Goal: Task Accomplishment & Management: Manage account settings

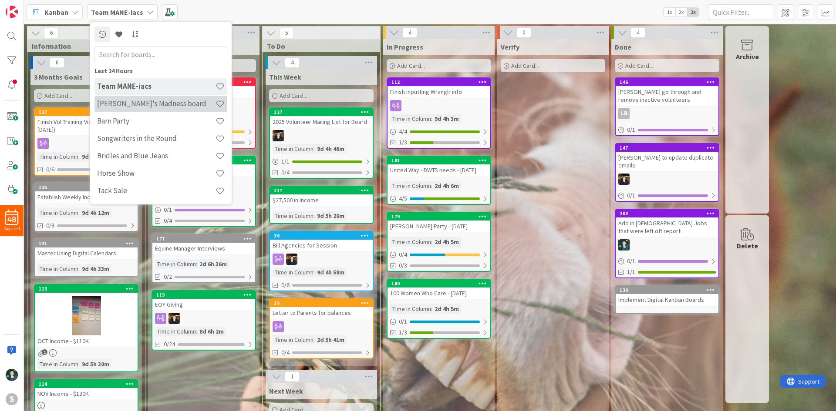
click at [136, 103] on h4 "[PERSON_NAME]'s Madness board" at bounding box center [156, 103] width 118 height 9
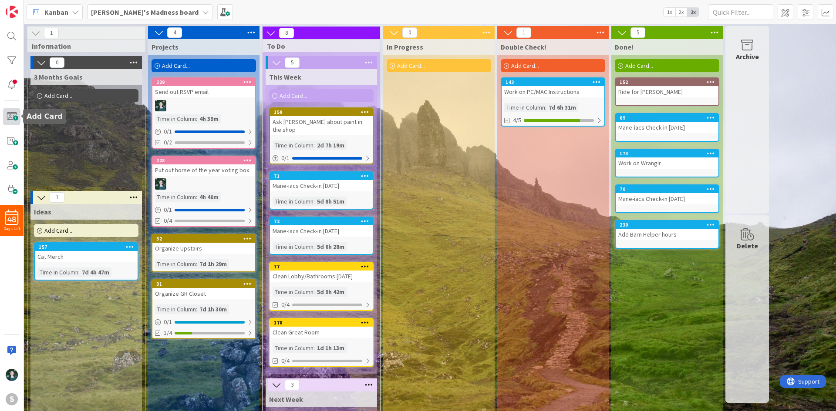
click at [11, 116] on span at bounding box center [11, 116] width 17 height 17
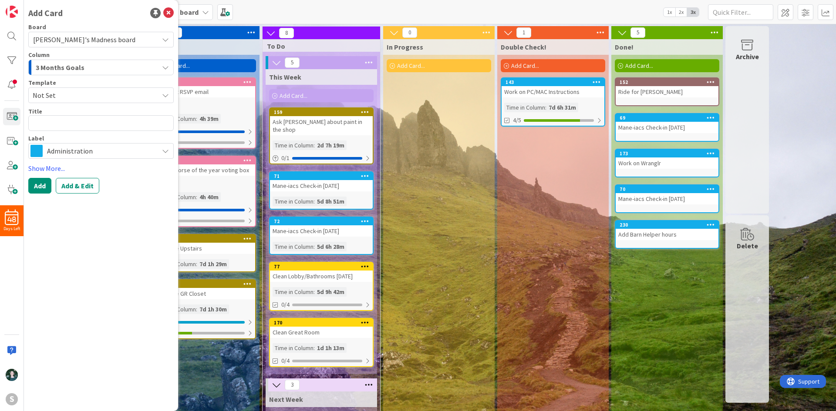
click at [106, 152] on span "Administration" at bounding box center [100, 151] width 107 height 12
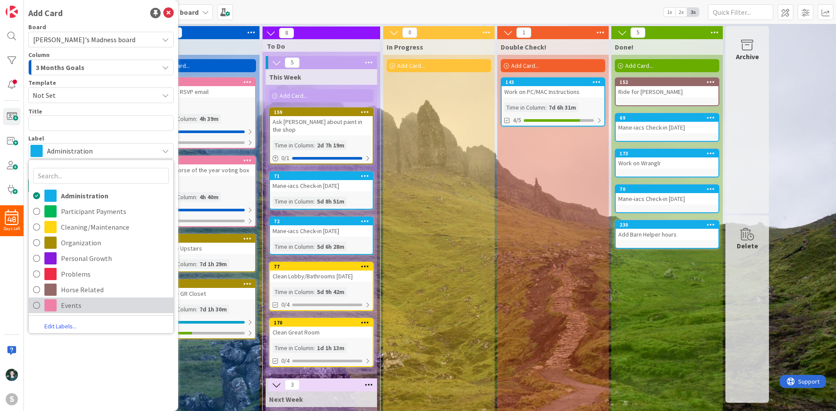
drag, startPoint x: 104, startPoint y: 302, endPoint x: 109, endPoint y: 300, distance: 5.7
click at [104, 302] on span "Events" at bounding box center [115, 305] width 108 height 13
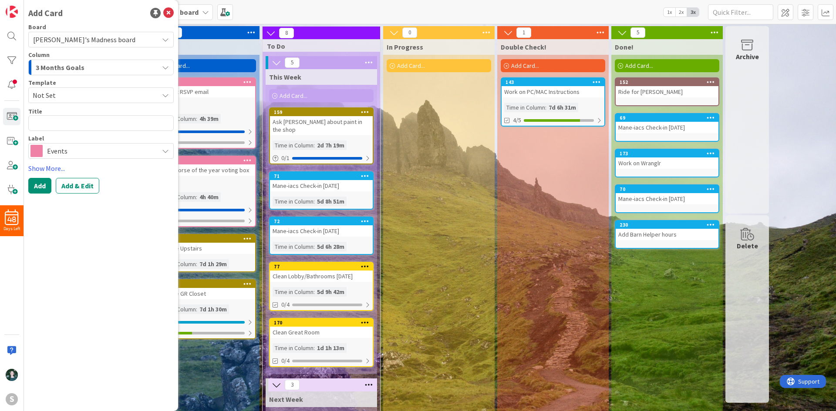
click at [117, 67] on div "3 Months Goals" at bounding box center [96, 67] width 125 height 14
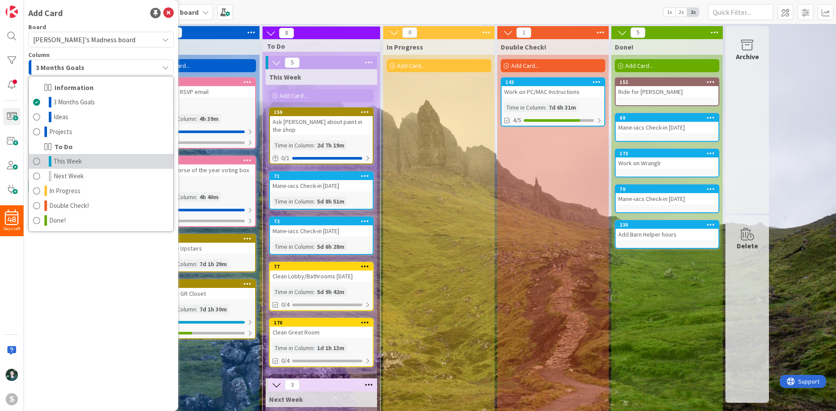
click at [106, 163] on link "This Week" at bounding box center [101, 161] width 144 height 15
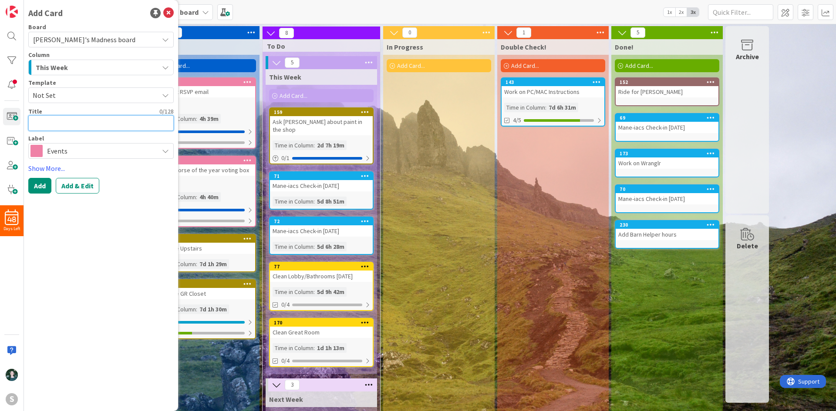
click at [104, 123] on textarea at bounding box center [100, 123] width 145 height 16
type textarea "x"
type textarea "F"
type textarea "x"
type textarea "Fi"
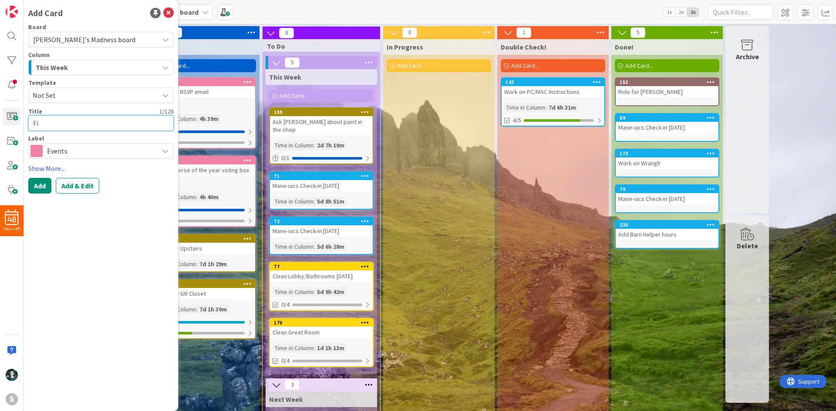
type textarea "x"
type textarea "Fin"
type textarea "x"
type textarea "Finis"
type textarea "x"
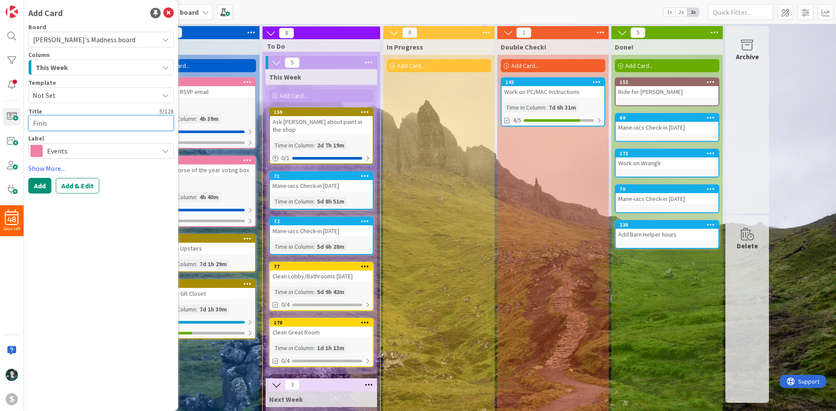
type textarea "Finish"
type textarea "x"
type textarea "Finish"
type textarea "x"
type textarea "Finish v"
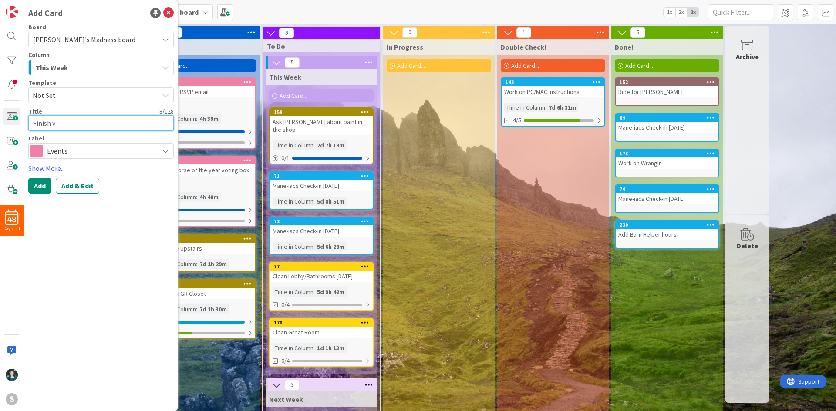
type textarea "x"
type textarea "Finish vo"
type textarea "x"
type textarea "Finish vot"
type textarea "x"
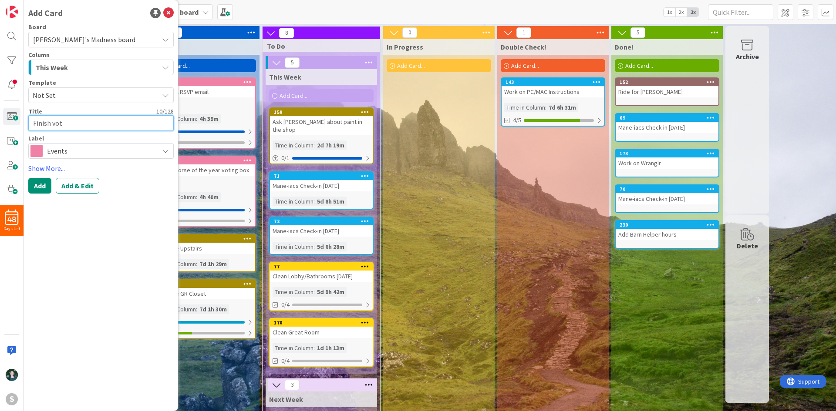
type textarea "Finish voti"
type textarea "x"
type textarea "Finish votin"
type textarea "x"
type textarea "Finish voting"
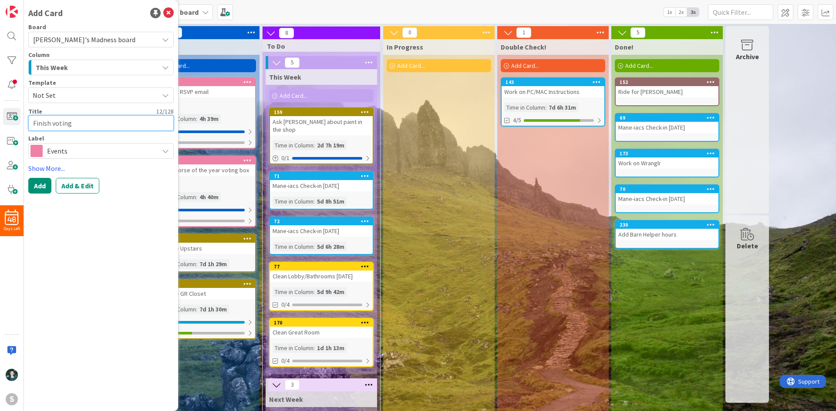
type textarea "x"
type textarea "Finish voting"
type textarea "x"
type textarea "Finish voting f"
type textarea "x"
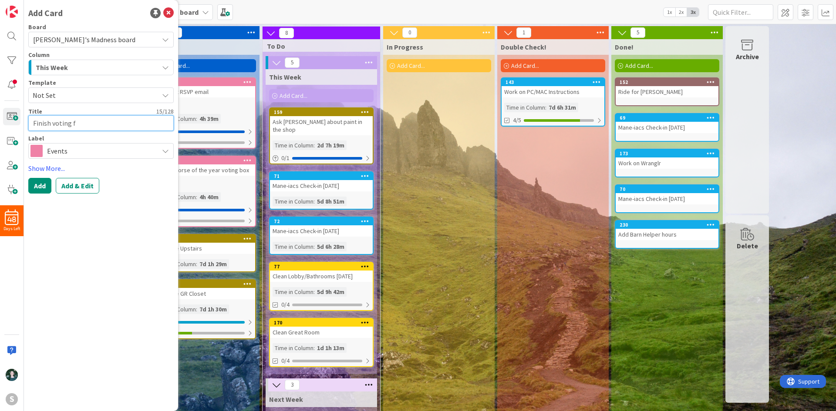
type textarea "Finish voting fo"
type textarea "x"
type textarea "Finish voting for"
type textarea "x"
type textarea "Finish voting for"
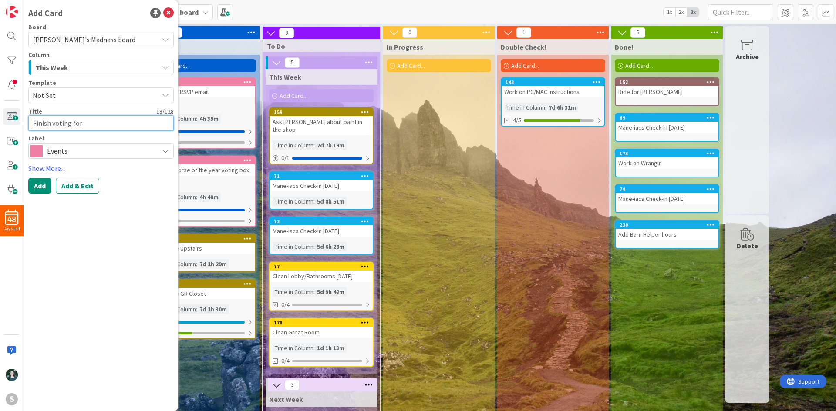
type textarea "x"
type textarea "Finish voting for v"
type textarea "x"
type textarea "Finish voting for vo"
type textarea "x"
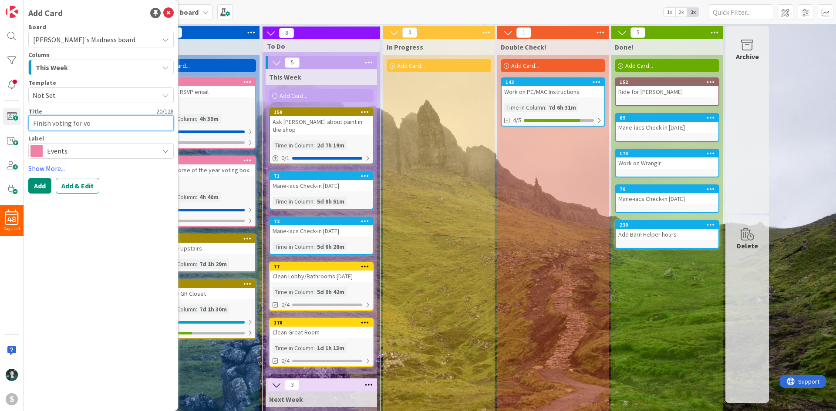
type textarea "Finish voting for vol"
type textarea "x"
type textarea "Finish voting for vols"
click at [44, 185] on button "Add" at bounding box center [39, 186] width 23 height 16
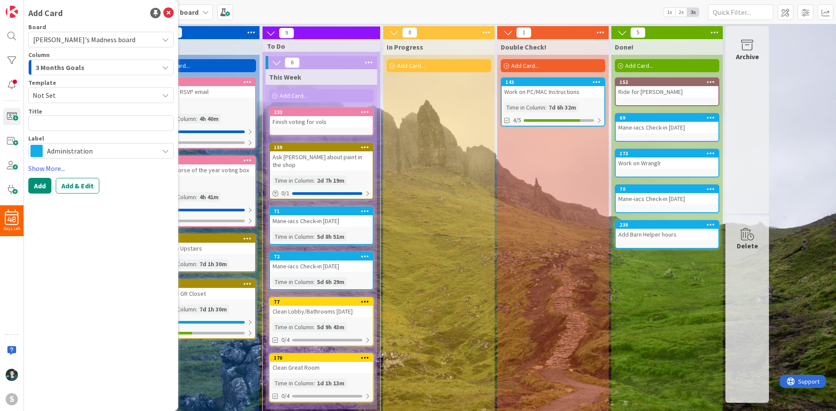
click at [99, 147] on span "Administration" at bounding box center [100, 151] width 107 height 12
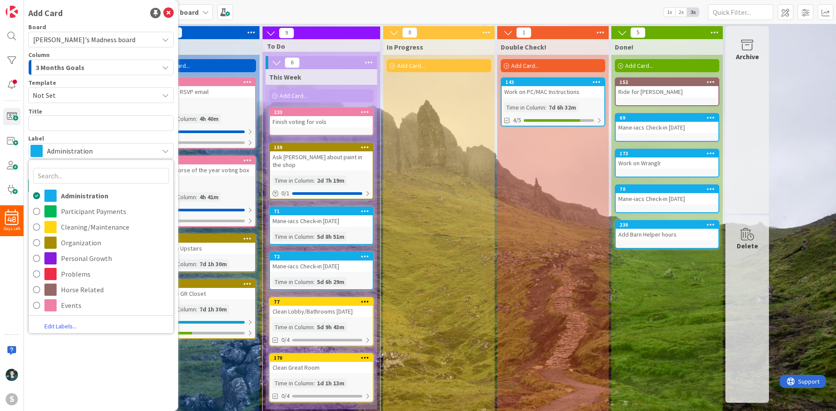
click at [99, 147] on span "Administration" at bounding box center [100, 151] width 107 height 12
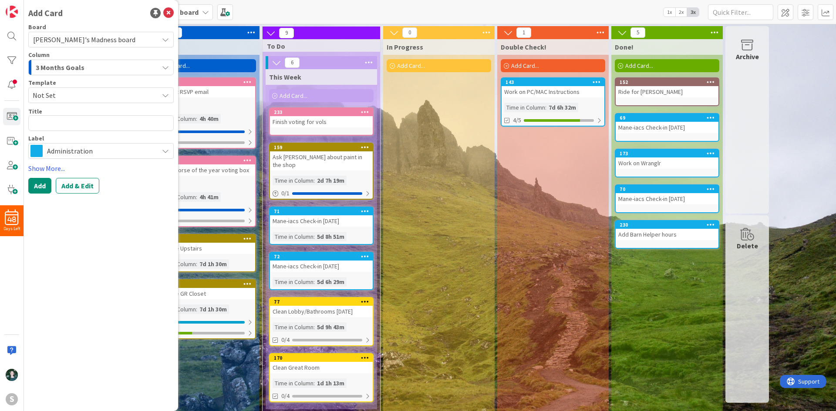
click at [101, 69] on div "3 Months Goals" at bounding box center [96, 67] width 125 height 14
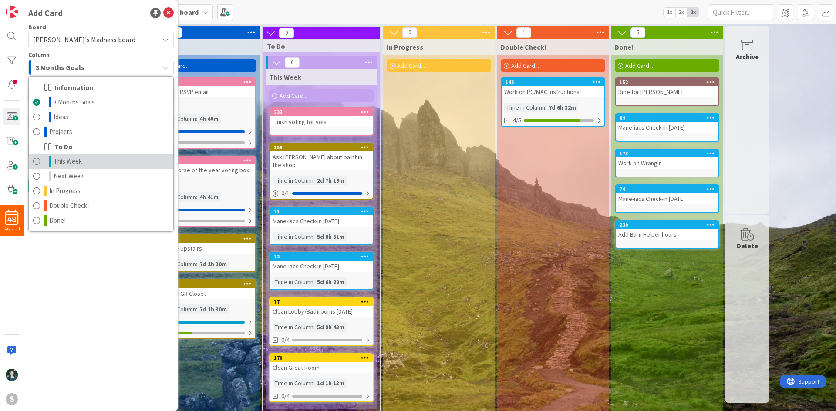
click at [98, 162] on link "This Week" at bounding box center [101, 161] width 144 height 15
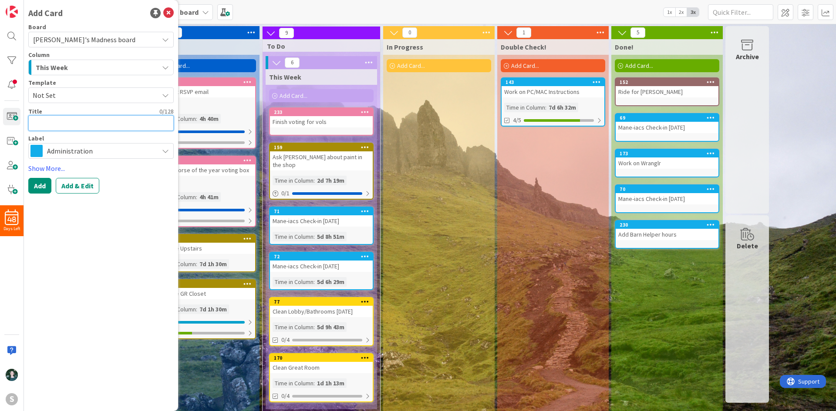
click at [96, 121] on textarea at bounding box center [100, 123] width 145 height 16
click at [110, 128] on textarea at bounding box center [100, 123] width 145 height 16
type textarea "x"
type textarea "A"
type textarea "x"
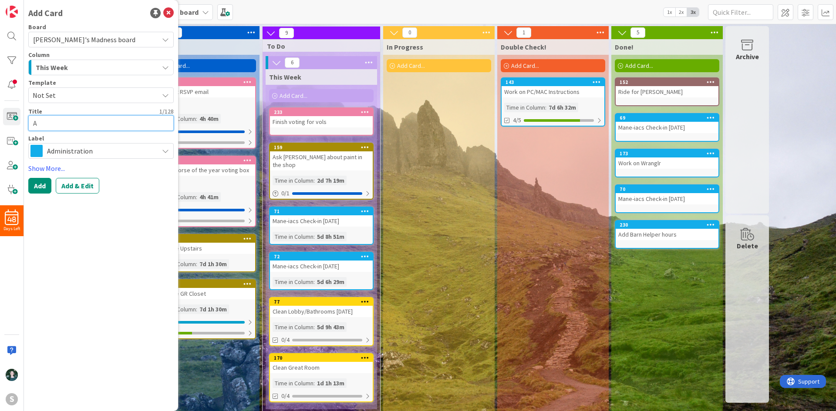
type textarea "As"
type textarea "x"
type textarea "A"
type textarea "x"
type textarea "Ad"
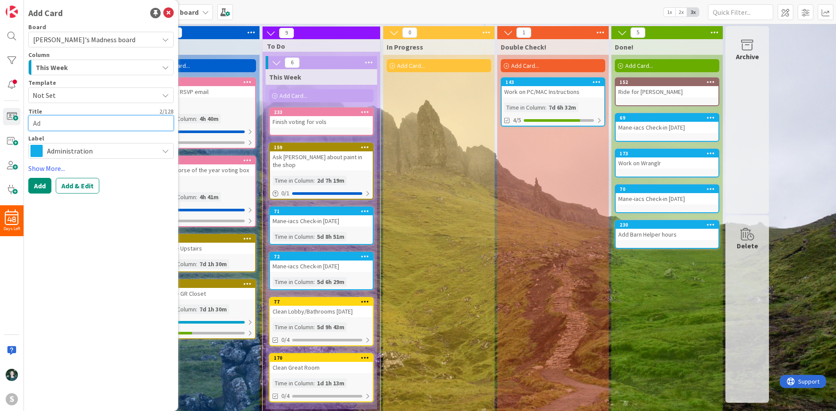
type textarea "x"
type textarea "A"
type textarea "x"
type textarea "As"
type textarea "x"
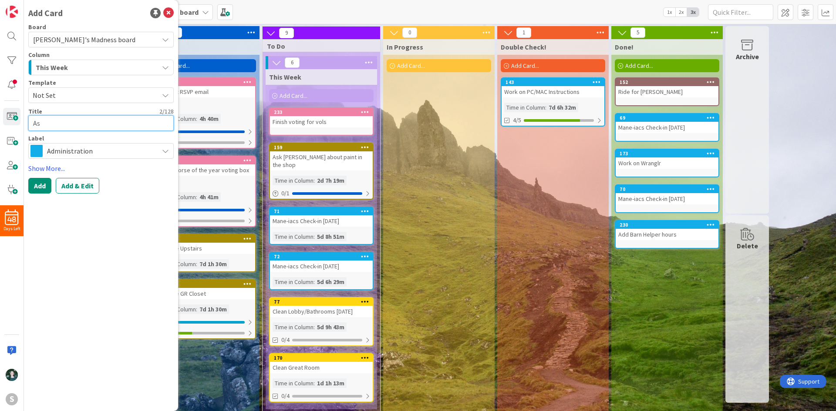
type textarea "Ask"
type textarea "x"
type textarea "Ask"
type textarea "x"
type textarea "Ask K"
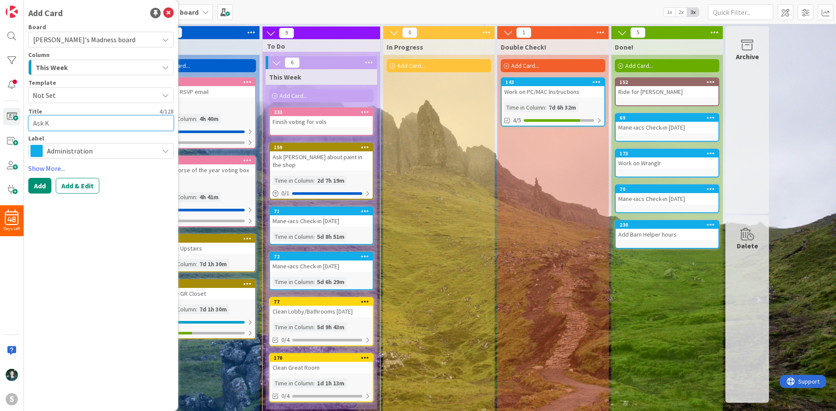
type textarea "x"
type textarea "Ask Kr"
type textarea "x"
type textarea "Ask Kri"
type textarea "x"
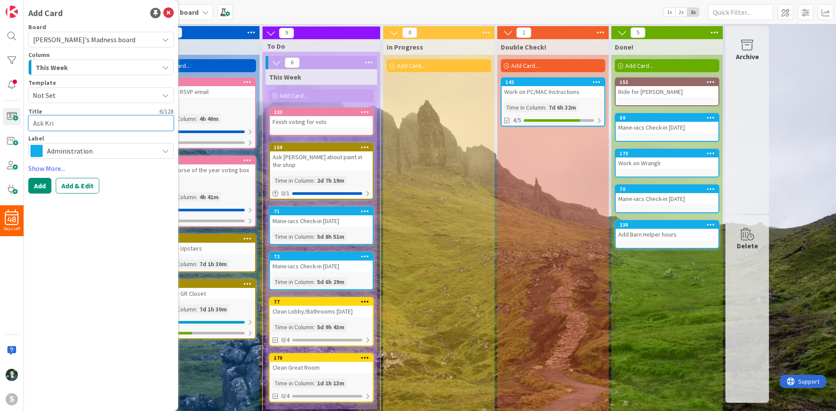
type textarea "Ask [PERSON_NAME]"
type textarea "x"
type textarea "Ask Krist"
type textarea "x"
type textarea "Ask [PERSON_NAME]"
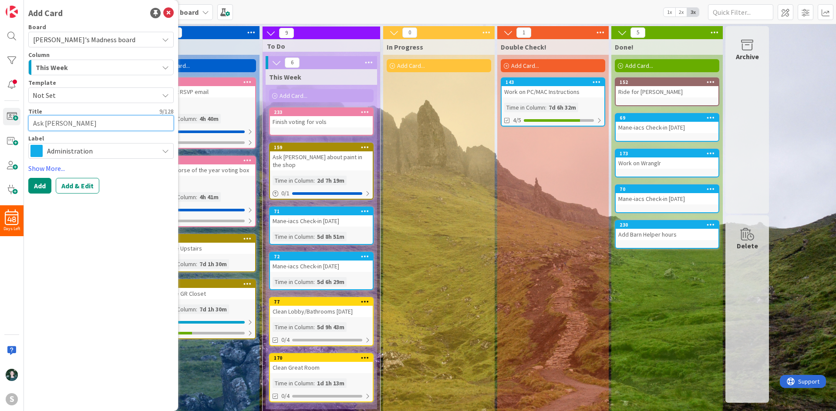
type textarea "x"
type textarea "Ask [PERSON_NAME]"
type textarea "x"
type textarea "Ask [PERSON_NAME]"
type textarea "x"
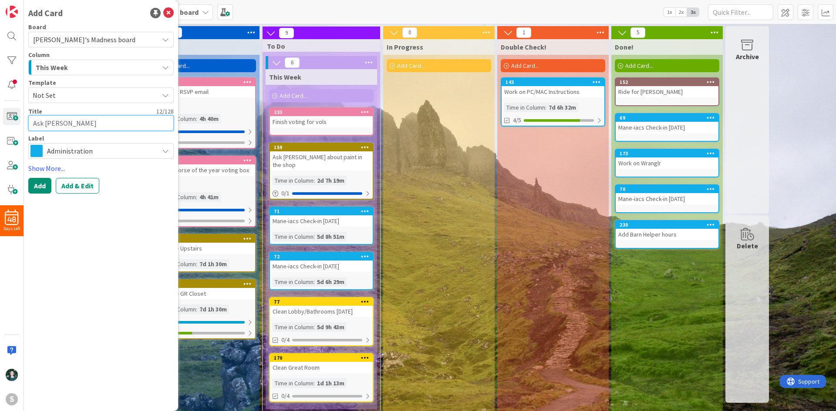
type textarea "Ask [PERSON_NAME]"
type textarea "x"
type textarea "Ask [DEMOGRAPHIC_DATA][PERSON_NAME]"
type textarea "x"
type textarea "Ask [PERSON_NAME] for"
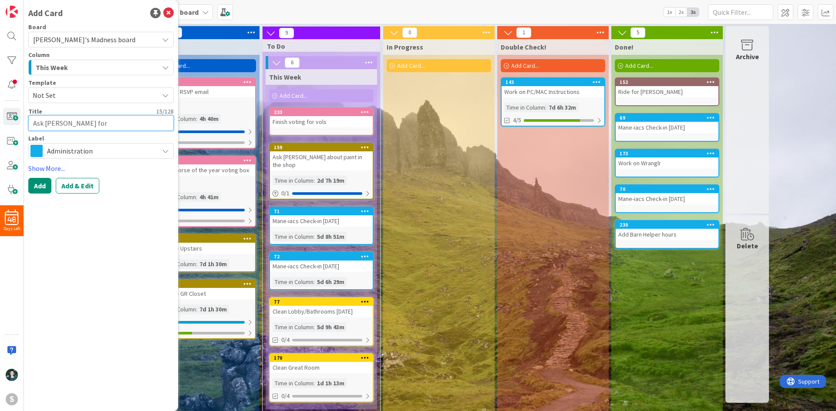
type textarea "x"
type textarea "Ask [PERSON_NAME] for"
type textarea "x"
type textarea "Ask [PERSON_NAME] for A"
type textarea "x"
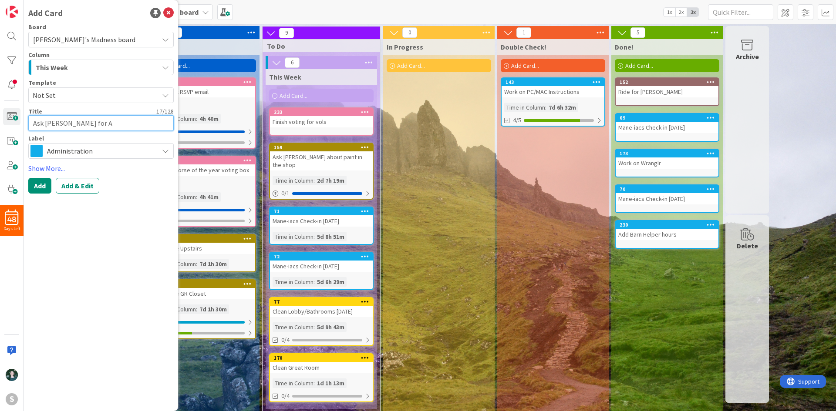
type textarea "Ask [PERSON_NAME] for Am"
type textarea "x"
type textarea "Ask [PERSON_NAME] for Ama"
type textarea "x"
type textarea "Ask [PERSON_NAME] for Amaz"
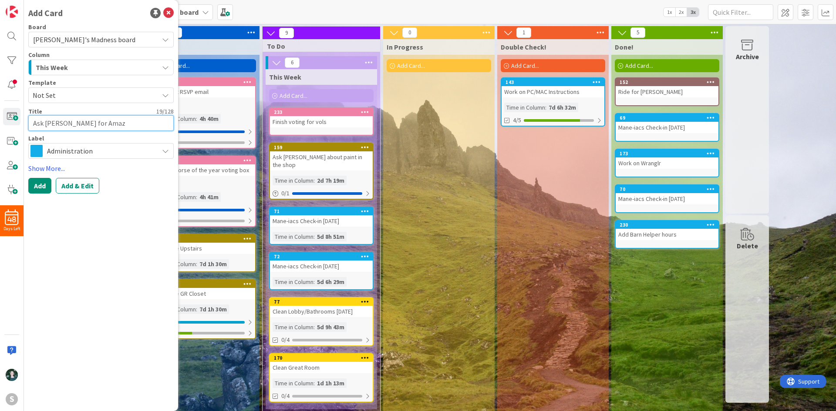
type textarea "x"
type textarea "Ask [PERSON_NAME] for Amazo"
type textarea "x"
type textarea "Ask [PERSON_NAME] for Amazon"
click at [122, 148] on span "Administration" at bounding box center [100, 151] width 107 height 12
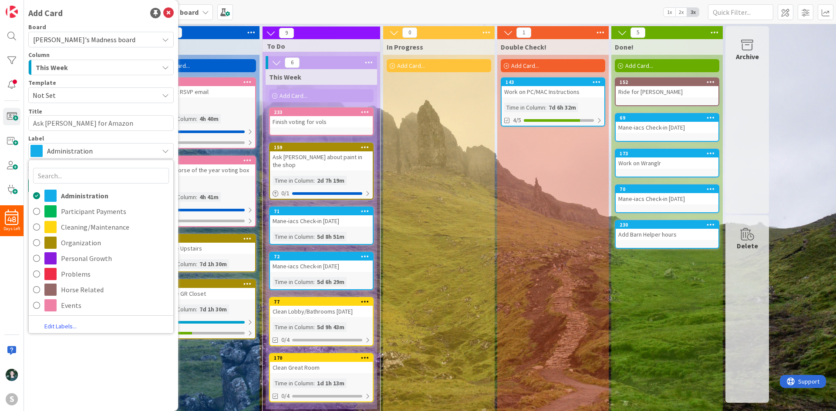
click at [121, 148] on span "Administration" at bounding box center [100, 151] width 107 height 12
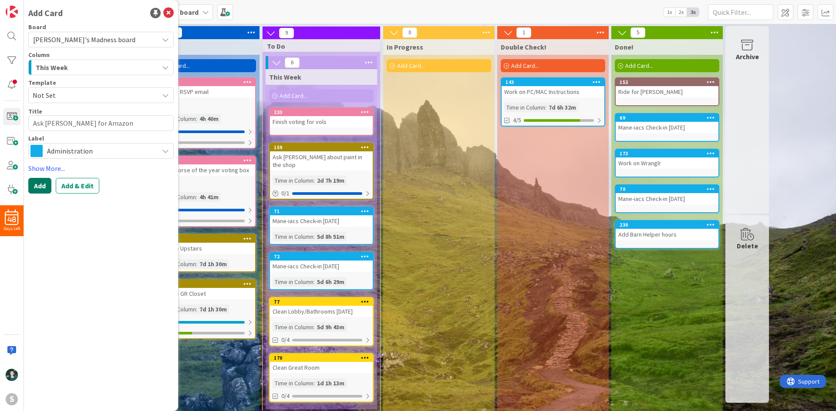
click at [43, 188] on button "Add" at bounding box center [39, 186] width 23 height 16
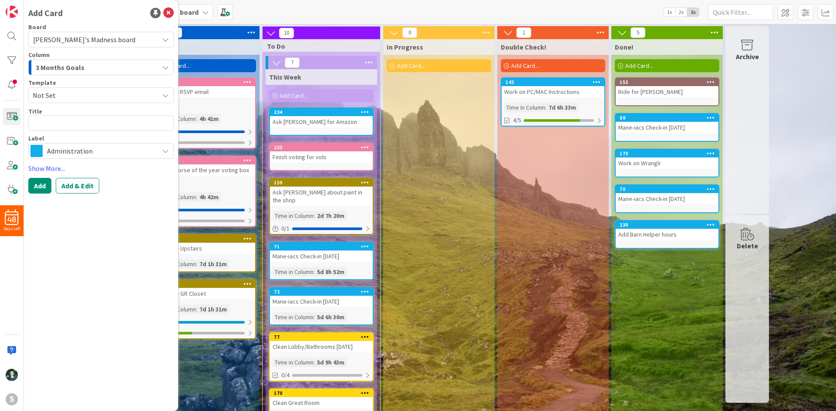
click at [101, 68] on div "3 Months Goals" at bounding box center [96, 67] width 125 height 14
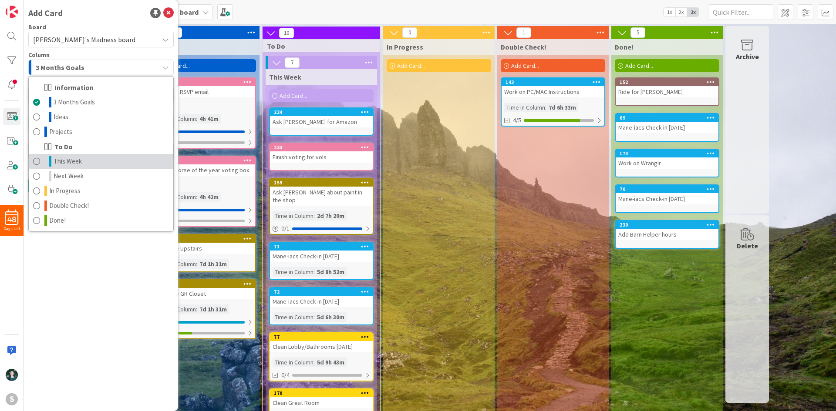
click at [118, 160] on link "This Week" at bounding box center [101, 161] width 144 height 15
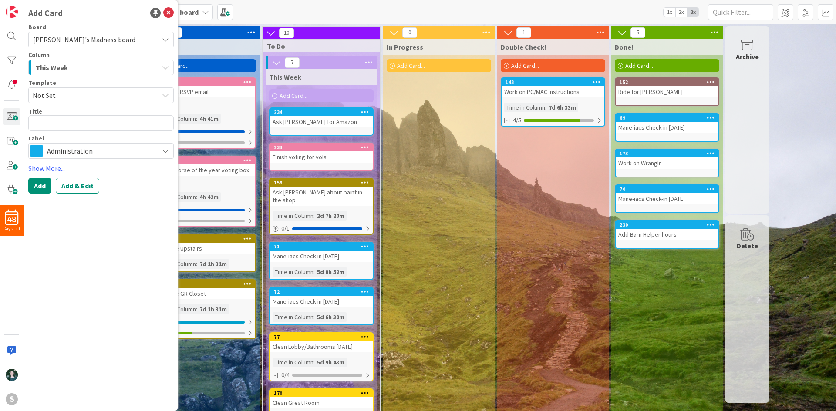
click at [104, 150] on span "Administration" at bounding box center [100, 151] width 107 height 12
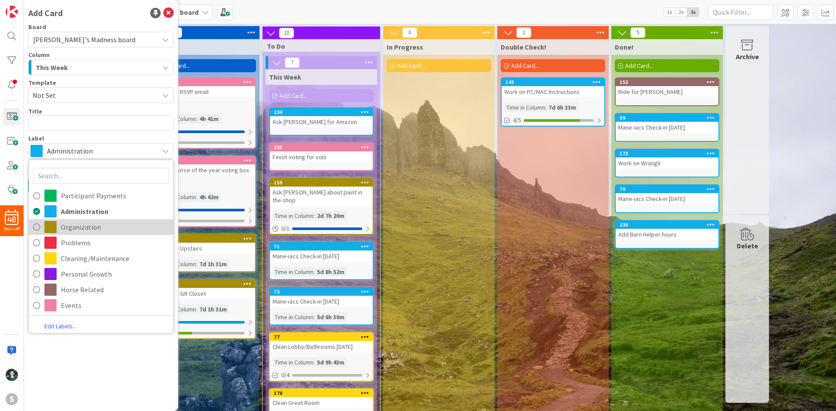
click at [95, 225] on span "Organization" at bounding box center [115, 227] width 108 height 13
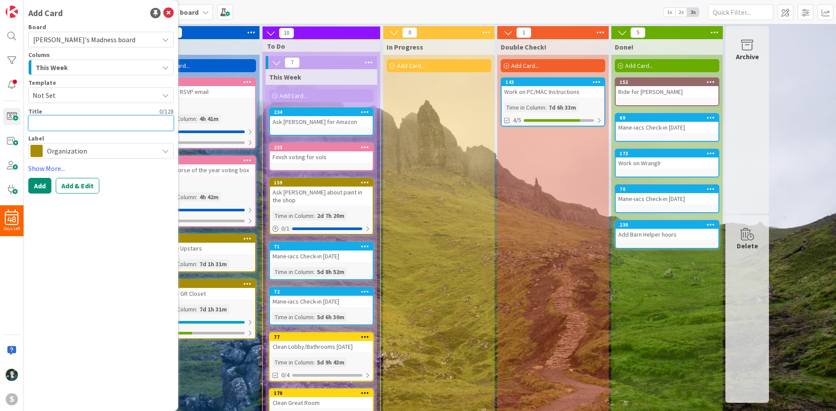
click at [95, 122] on textarea at bounding box center [100, 123] width 145 height 16
type textarea "x"
type textarea "A"
type textarea "x"
type textarea "As"
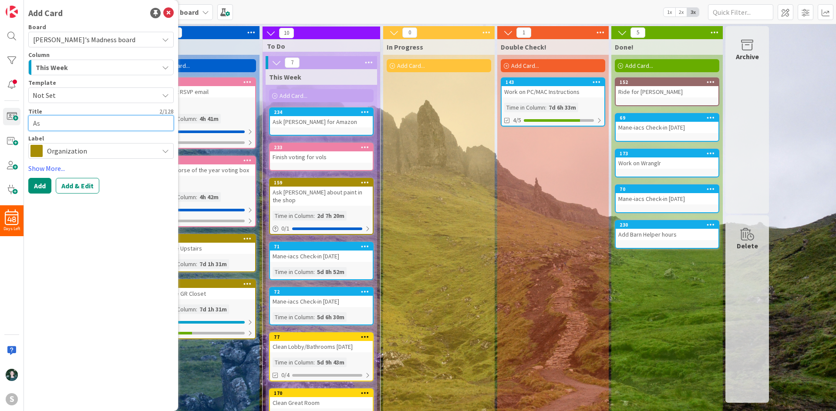
type textarea "x"
type textarea "Ask"
type textarea "x"
type textarea "Ask"
type textarea "x"
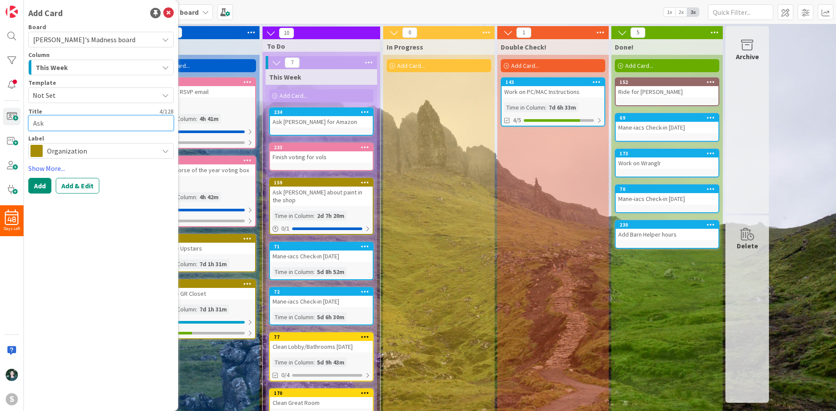
type textarea "Ask B"
type textarea "x"
type textarea "Ask Br"
type textarea "x"
type textarea "Ask Bri"
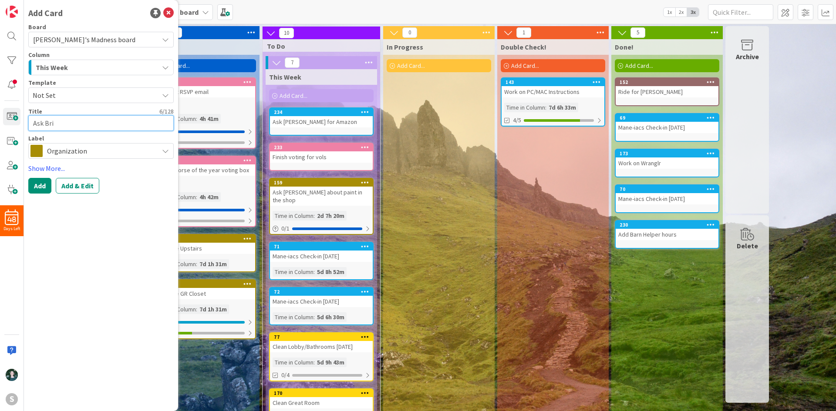
type textarea "x"
type textarea "Ask Brit"
type textarea "x"
type textarea "Ask Britt"
type textarea "x"
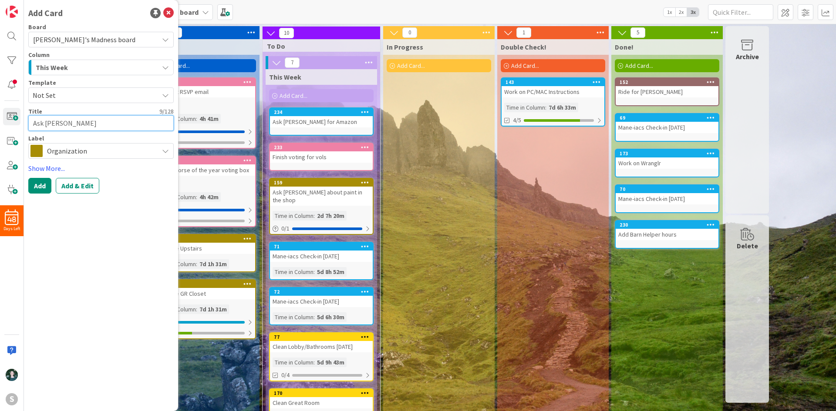
type textarea "Ask Britta"
type textarea "x"
type textarea "Ask Brittan"
type textarea "x"
type textarea "Ask Brittany"
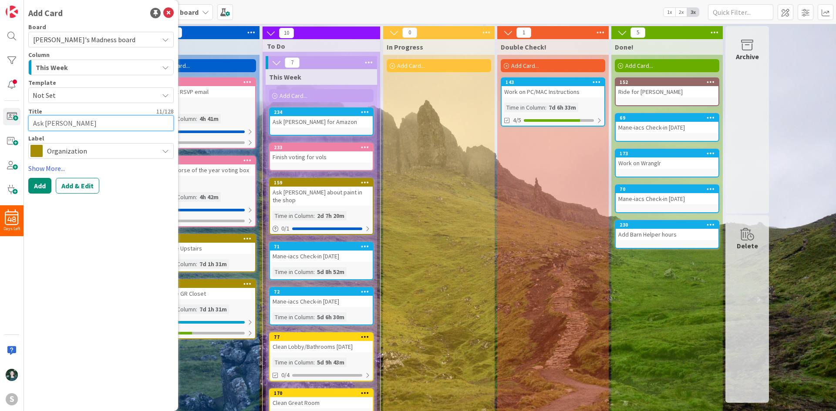
type textarea "x"
type textarea "Ask Brittany"
type textarea "x"
type textarea "Ask Brittany a"
type textarea "x"
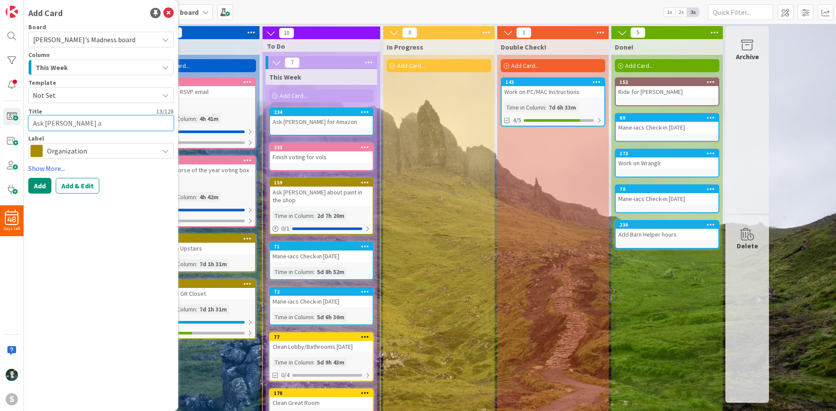
type textarea "Ask Brittany ab"
type textarea "x"
type textarea "Ask Brittany abo"
type textarea "x"
type textarea "Ask Brittany abou"
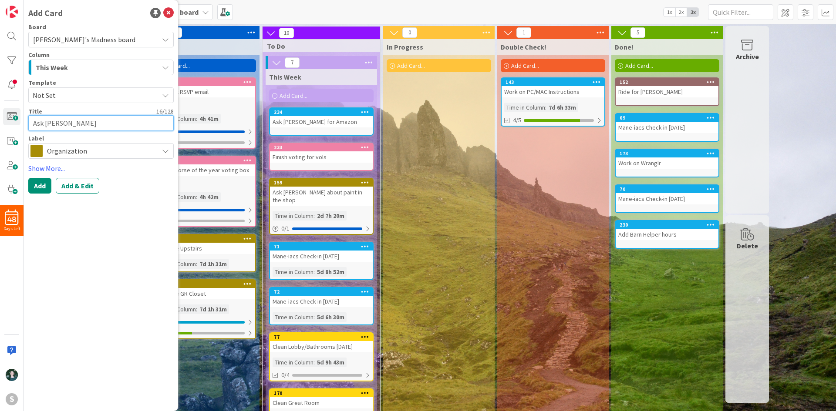
type textarea "x"
type textarea "Ask Brittany about"
type textarea "x"
type textarea "Ask Brittany about"
type textarea "x"
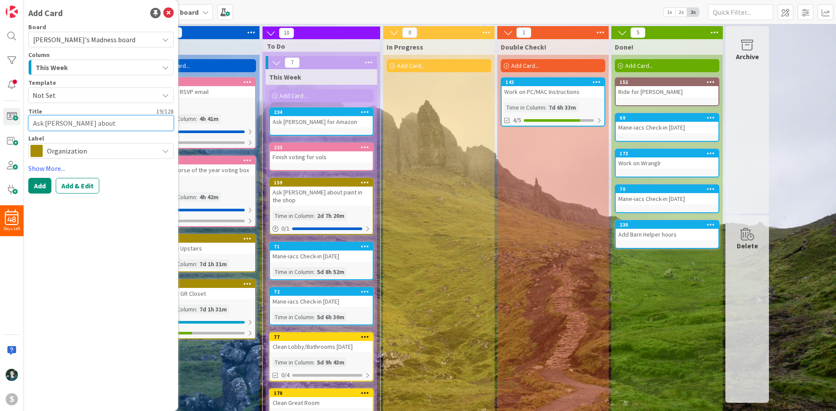
type textarea "Ask Brittany about H"
type textarea "x"
type textarea "Ask Brittany about He"
type textarea "x"
type textarea "Ask Brittany about Hea"
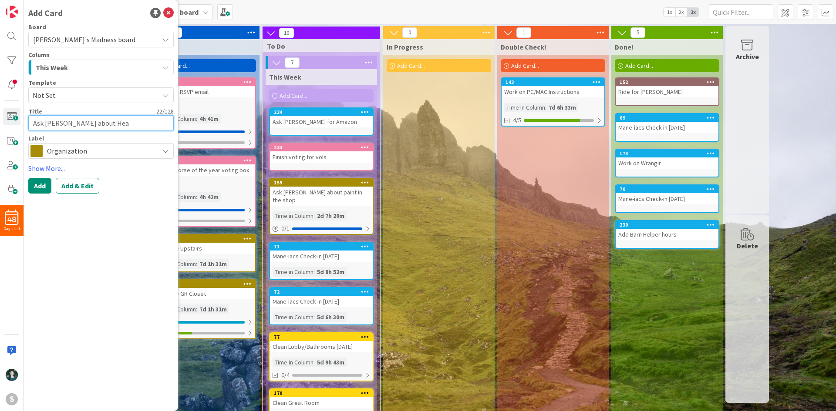
type textarea "x"
type textarea "Ask Brittany about He"
type textarea "x"
type textarea "Ask Brittany about Her"
type textarea "x"
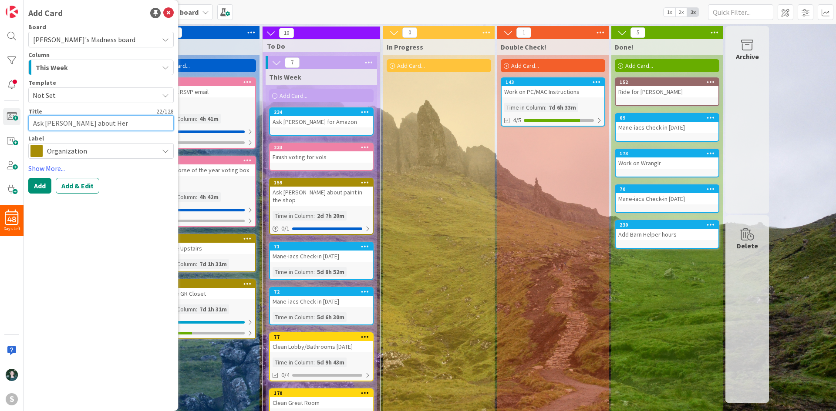
type textarea "Ask Brittany about Herd"
type textarea "x"
type textarea "Ask Brittany about Herd"
type textarea "x"
type textarea "Ask Brittany about Herd e"
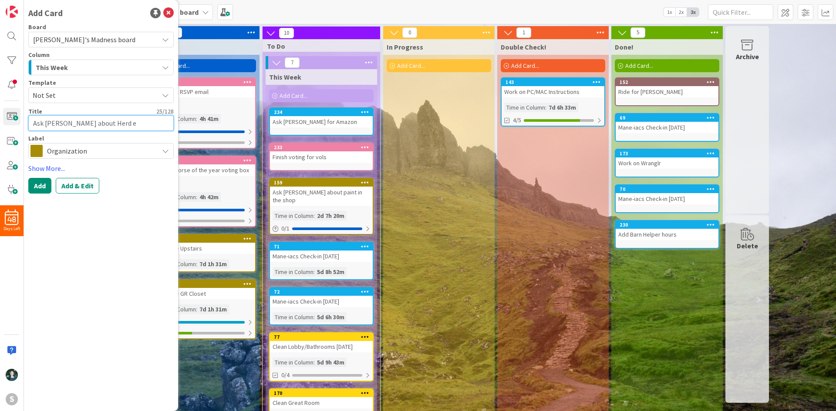
type textarea "x"
type textarea "Ask Brittany about Herd em"
type textarea "x"
type textarea "Ask Brittany about Herd ema"
type textarea "x"
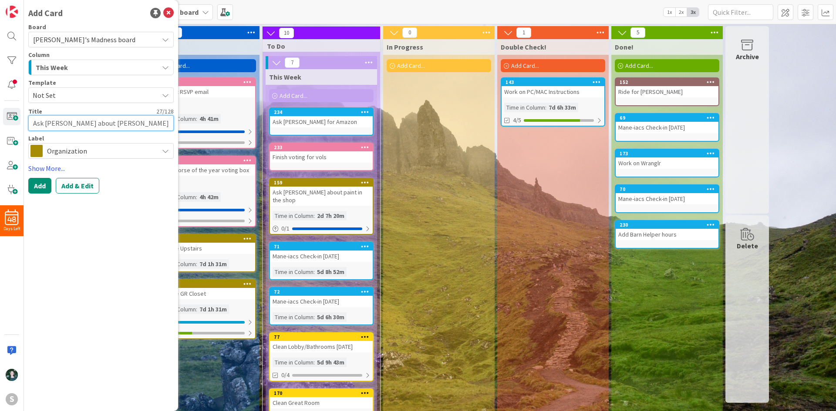
type textarea "Ask Brittany about Herd emai"
type textarea "x"
type textarea "Ask Brittany about Herd email"
type textarea "x"
type textarea "Ask Brittany about Herd emails"
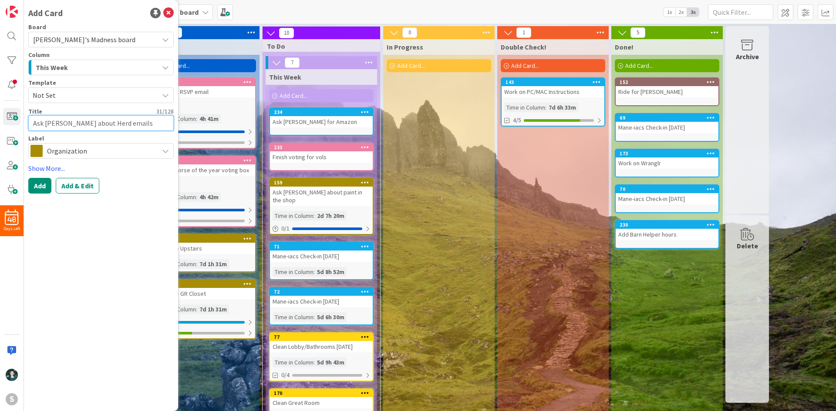
type textarea "x"
type textarea "Ask Brittany about Herd emails"
type textarea "x"
type textarea "Ask Brittany about Herd emails f"
type textarea "x"
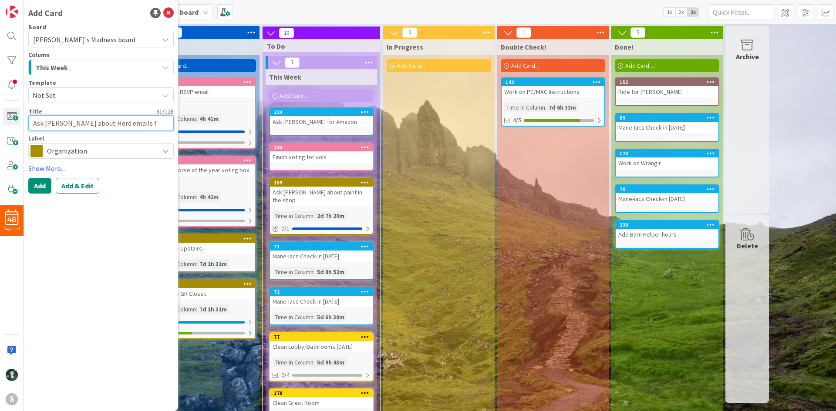
type textarea "Ask Brittany about Herd emails fo"
type textarea "x"
type textarea "Ask Brittany about Herd emails for"
type textarea "x"
type textarea "Ask Brittany about Herd emails for"
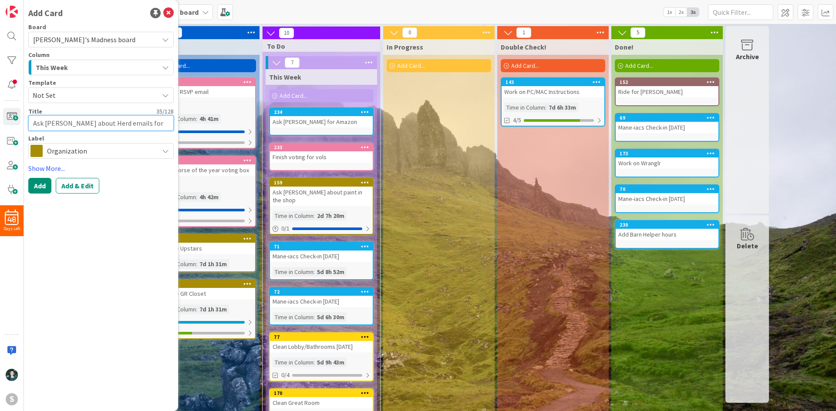
type textarea "x"
type textarea "Ask Brittany about Herd emails for L"
type textarea "x"
type textarea "Ask Brittany about Herd emails for L&"
type textarea "x"
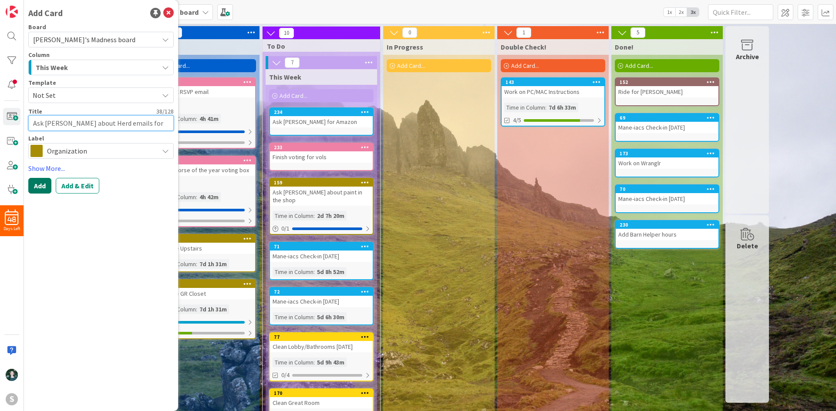
type textarea "Ask Brittany about Herd emails for L&F"
click at [45, 181] on button "Add" at bounding box center [39, 186] width 23 height 16
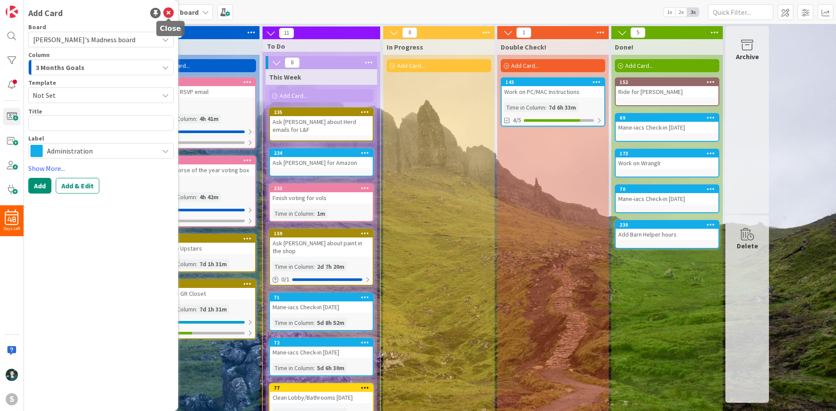
click at [170, 12] on icon at bounding box center [168, 13] width 10 height 10
